Goal: Information Seeking & Learning: Learn about a topic

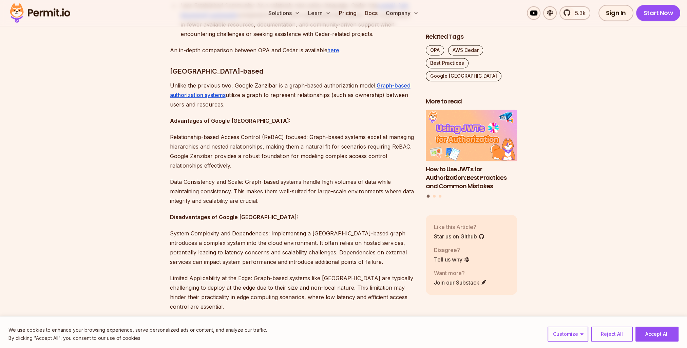
scroll to position [1425, 0]
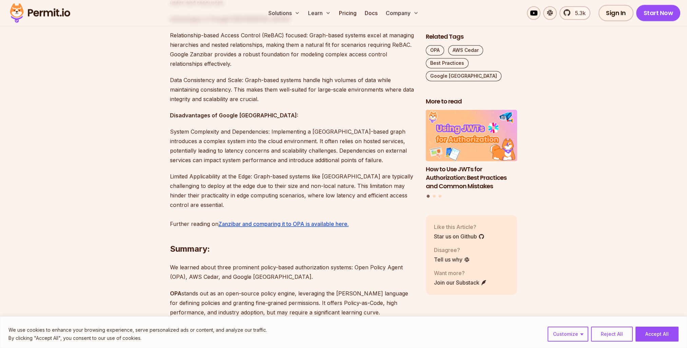
click at [295, 208] on p "Limited Applicability at the Edge: Graph-based systems like Zanzibar are typica…" at bounding box center [292, 200] width 245 height 57
click at [295, 221] on u "Zanzibar and comparing it to OPA is available here." at bounding box center [284, 224] width 130 height 7
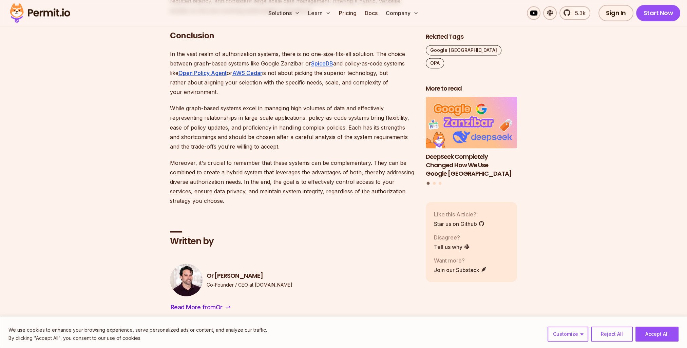
scroll to position [1764, 0]
